Goal: Information Seeking & Learning: Learn about a topic

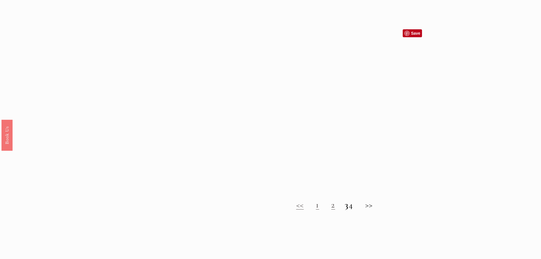
scroll to position [483, 0]
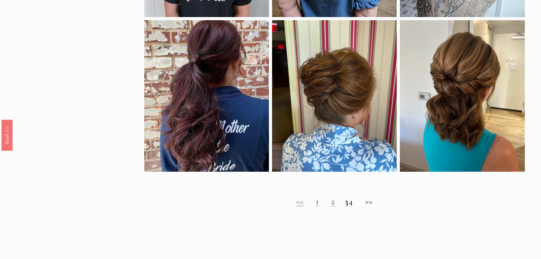
click at [331, 206] on link "2" at bounding box center [333, 201] width 4 height 11
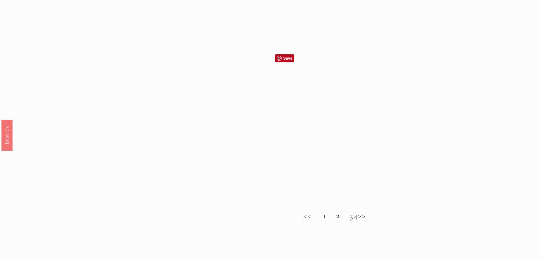
scroll to position [483, 0]
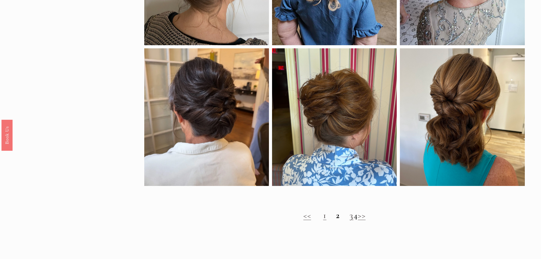
click at [350, 220] on link "3" at bounding box center [352, 215] width 4 height 11
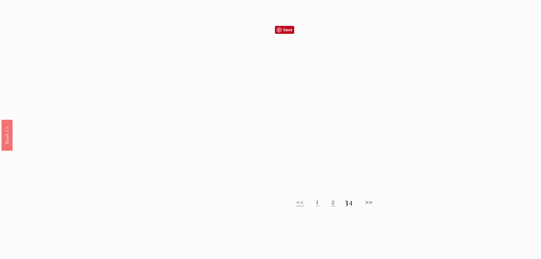
scroll to position [540, 0]
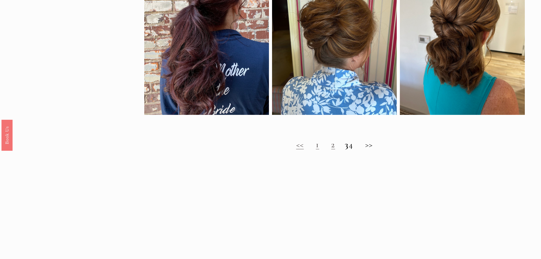
click at [316, 150] on link "1" at bounding box center [317, 144] width 3 height 11
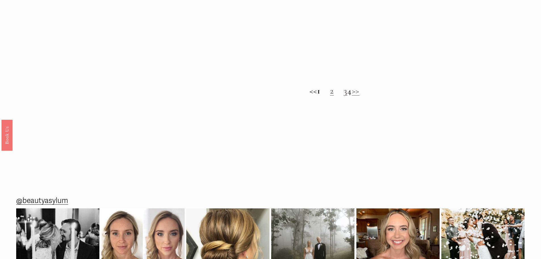
scroll to position [653, 0]
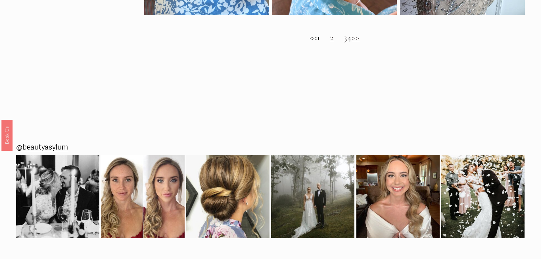
click at [354, 43] on h2 "<< 1 2 3 4 >>" at bounding box center [334, 37] width 381 height 10
click at [354, 42] on h2 "<< 1 2 3 4 >>" at bounding box center [334, 37] width 381 height 10
click at [344, 43] on link "3" at bounding box center [346, 37] width 4 height 11
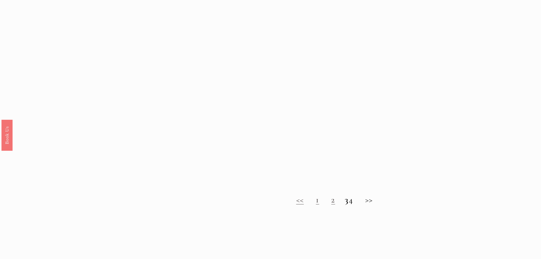
scroll to position [568, 0]
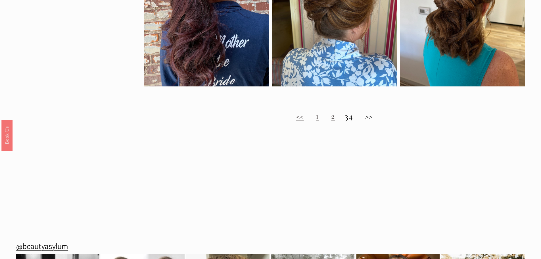
click at [331, 121] on link "2" at bounding box center [333, 116] width 4 height 11
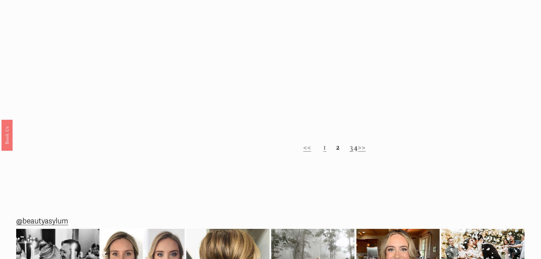
scroll to position [653, 0]
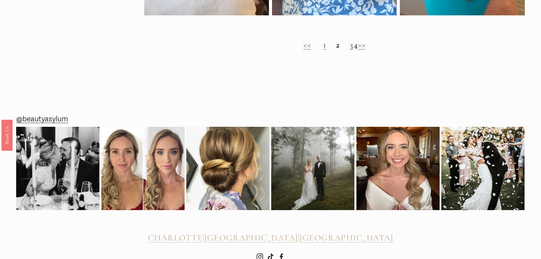
click at [365, 50] on link ">>" at bounding box center [362, 44] width 8 height 11
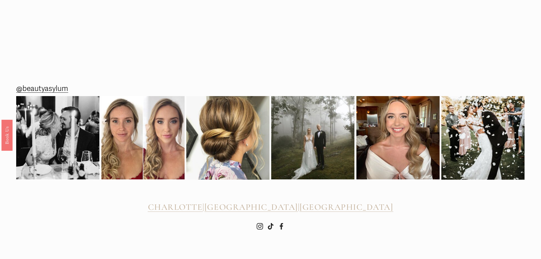
scroll to position [732, 0]
